Goal: Check status

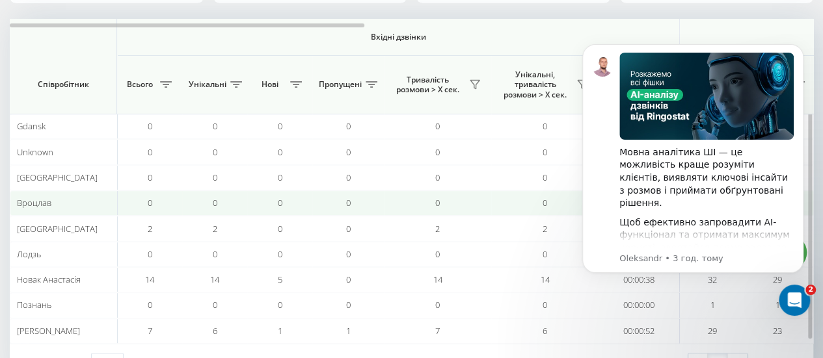
scroll to position [148, 0]
